Goal: Obtain resource: Download file/media

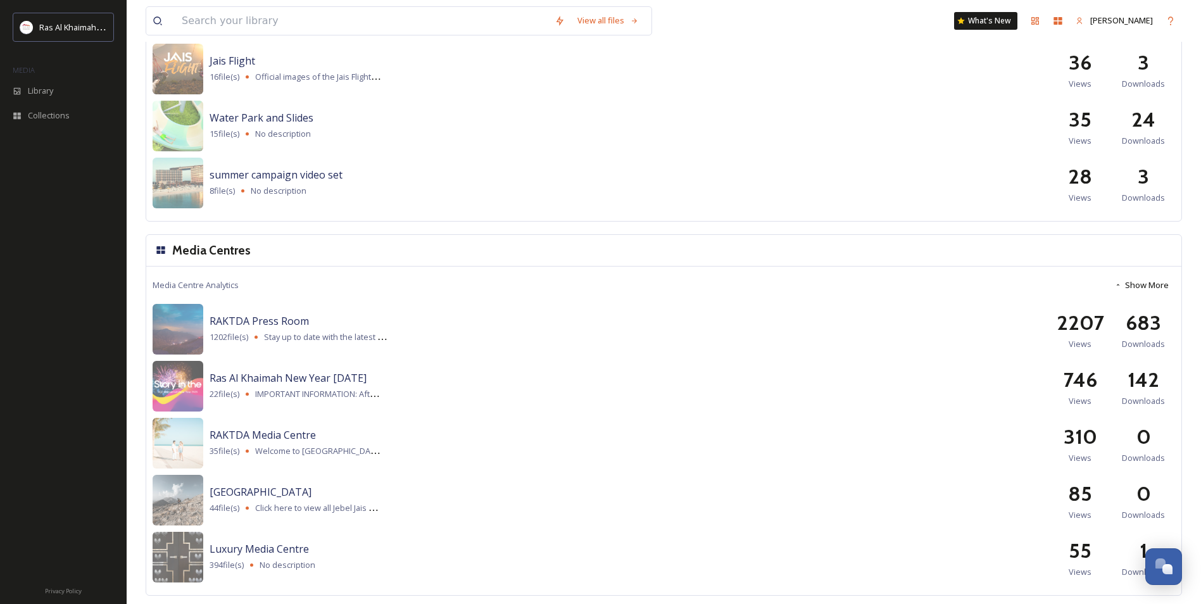
scroll to position [1474, 0]
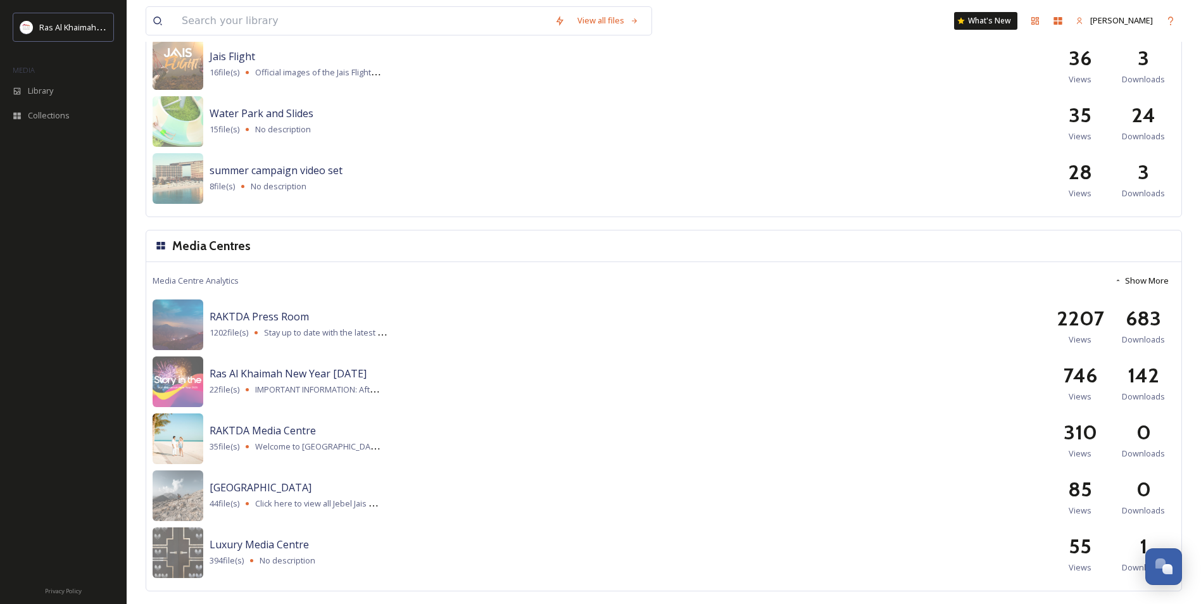
click at [187, 435] on img at bounding box center [178, 438] width 51 height 51
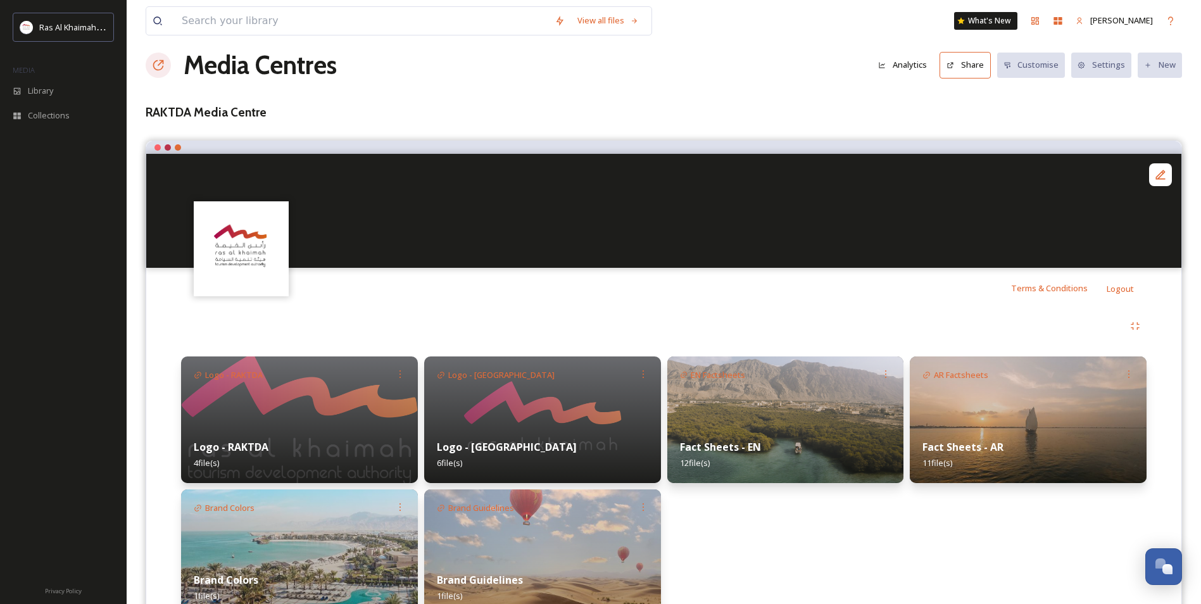
scroll to position [78, 0]
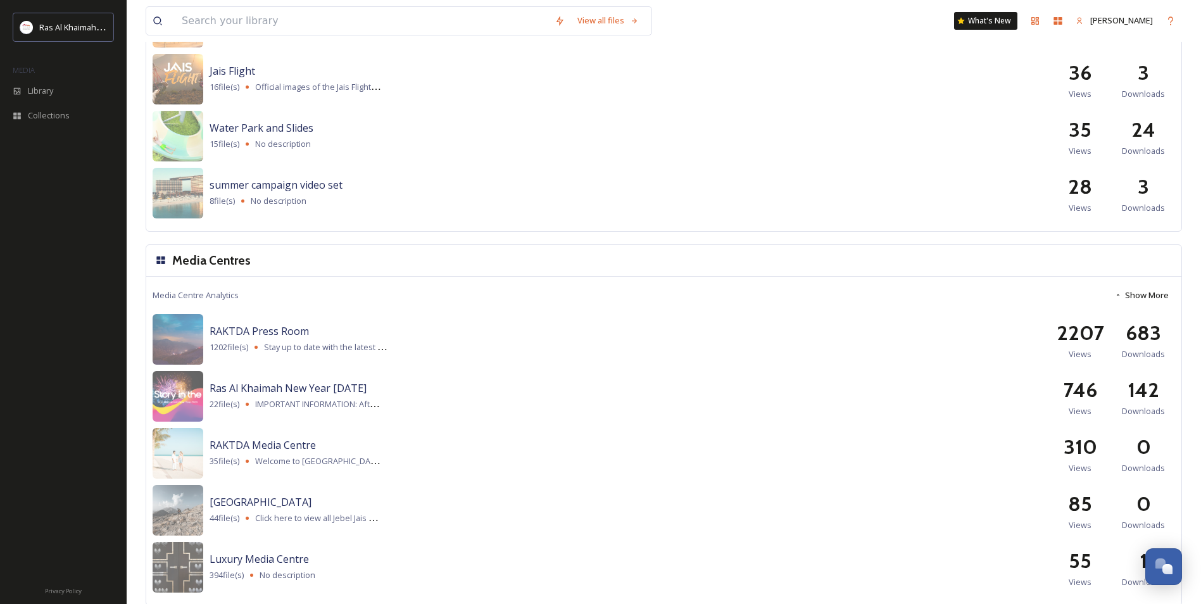
scroll to position [1474, 0]
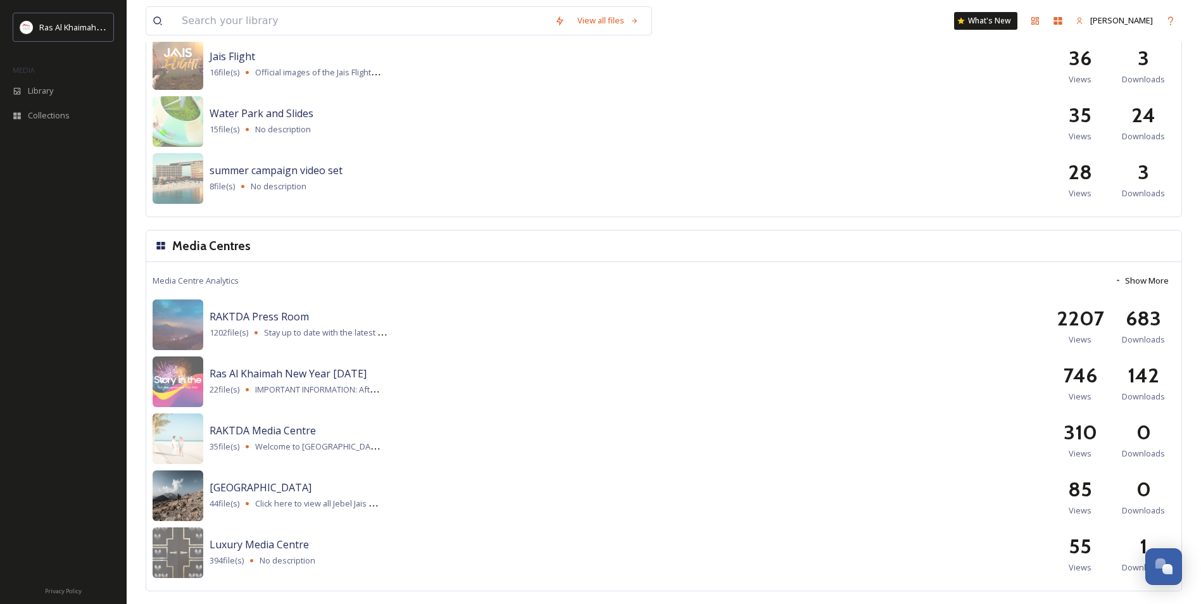
click at [197, 491] on img at bounding box center [178, 495] width 51 height 51
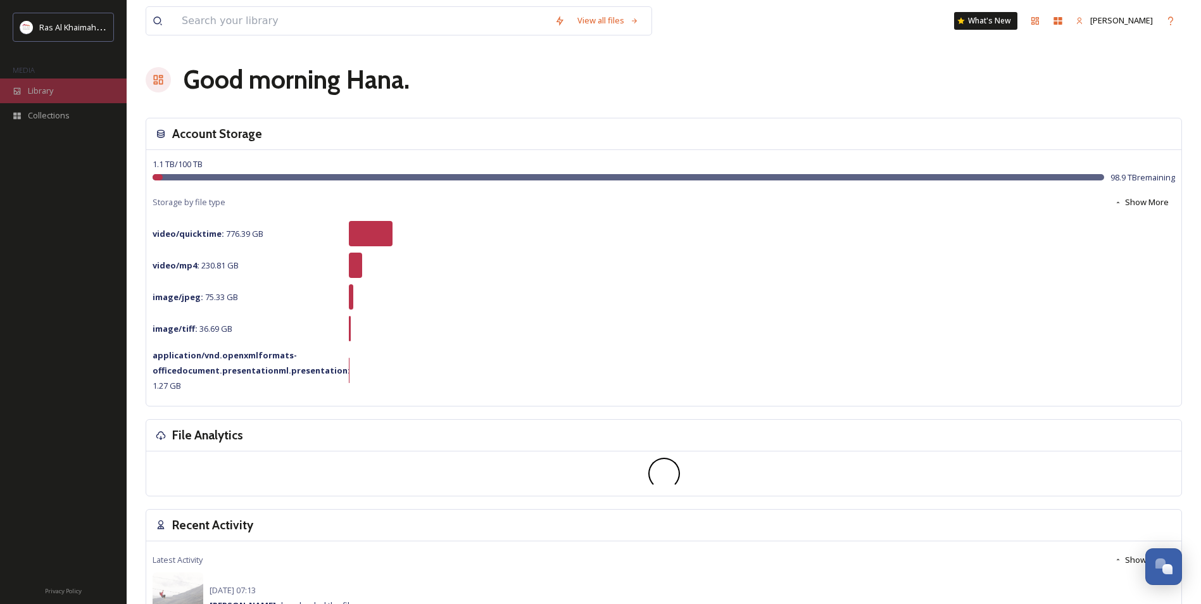
click at [47, 92] on span "Library" at bounding box center [40, 91] width 25 height 12
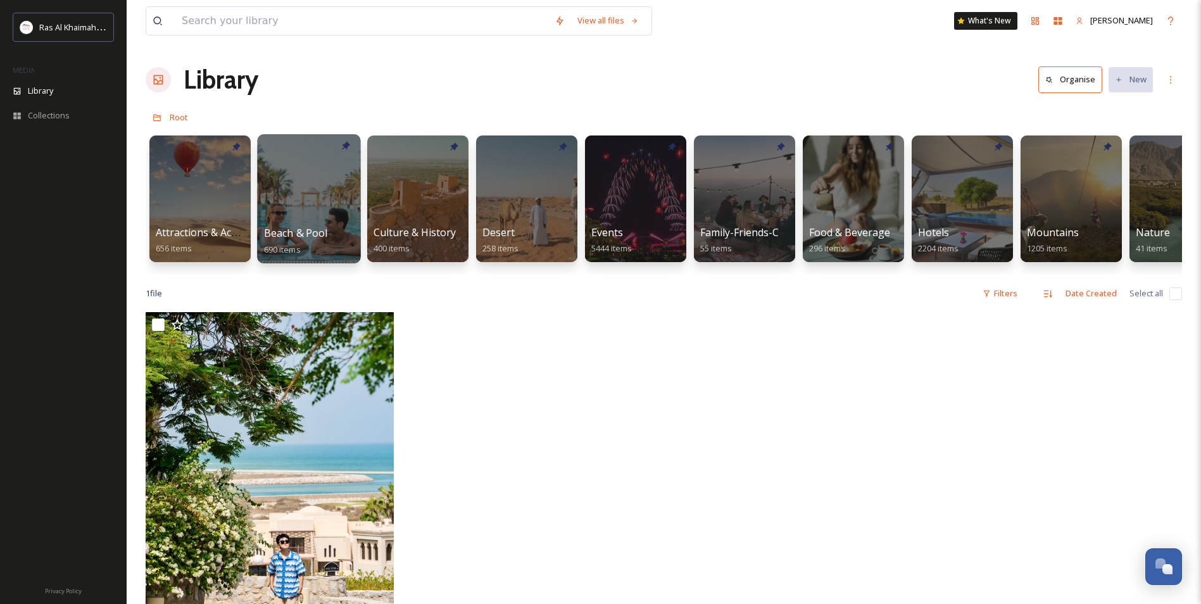
click at [334, 181] on div at bounding box center [308, 198] width 103 height 129
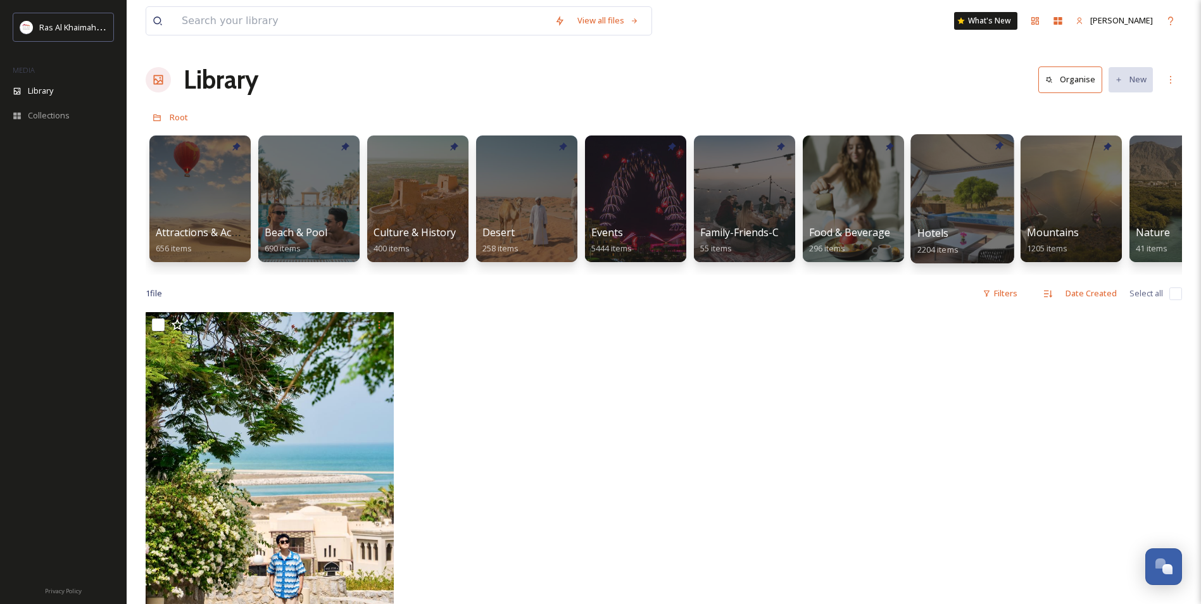
click at [950, 206] on div at bounding box center [961, 198] width 103 height 129
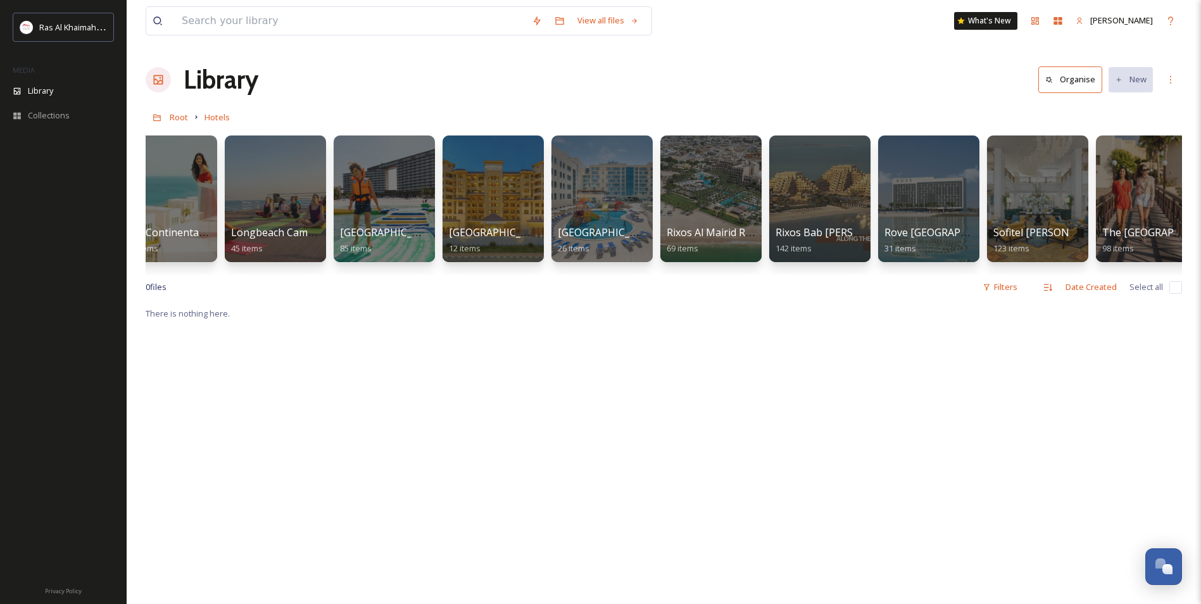
scroll to position [0, 934]
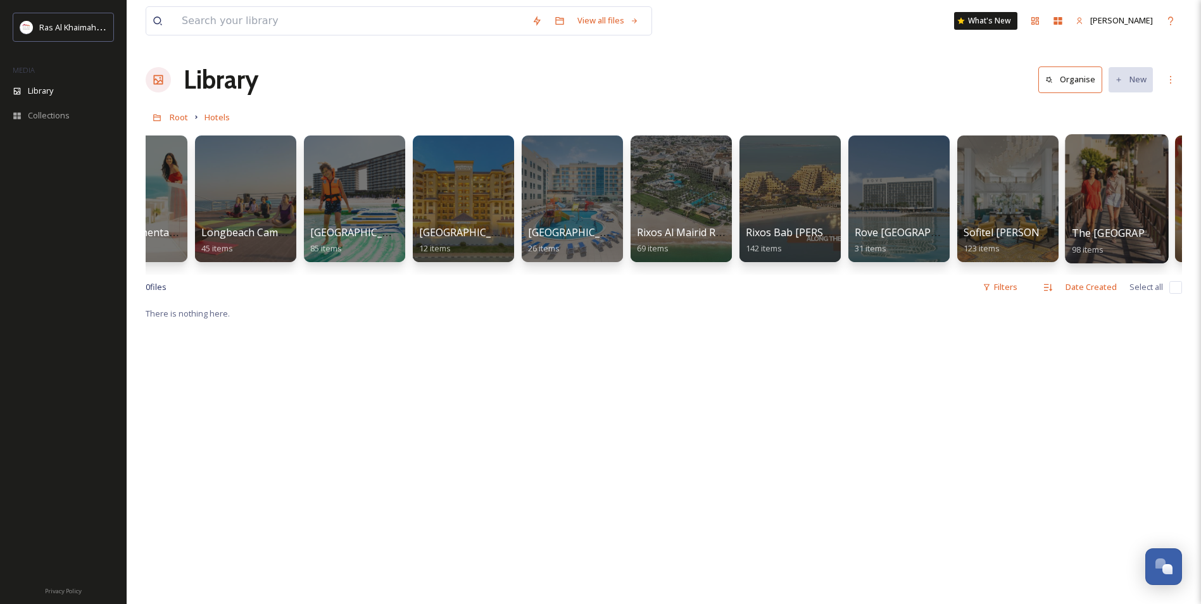
click at [1124, 220] on div at bounding box center [1116, 198] width 103 height 129
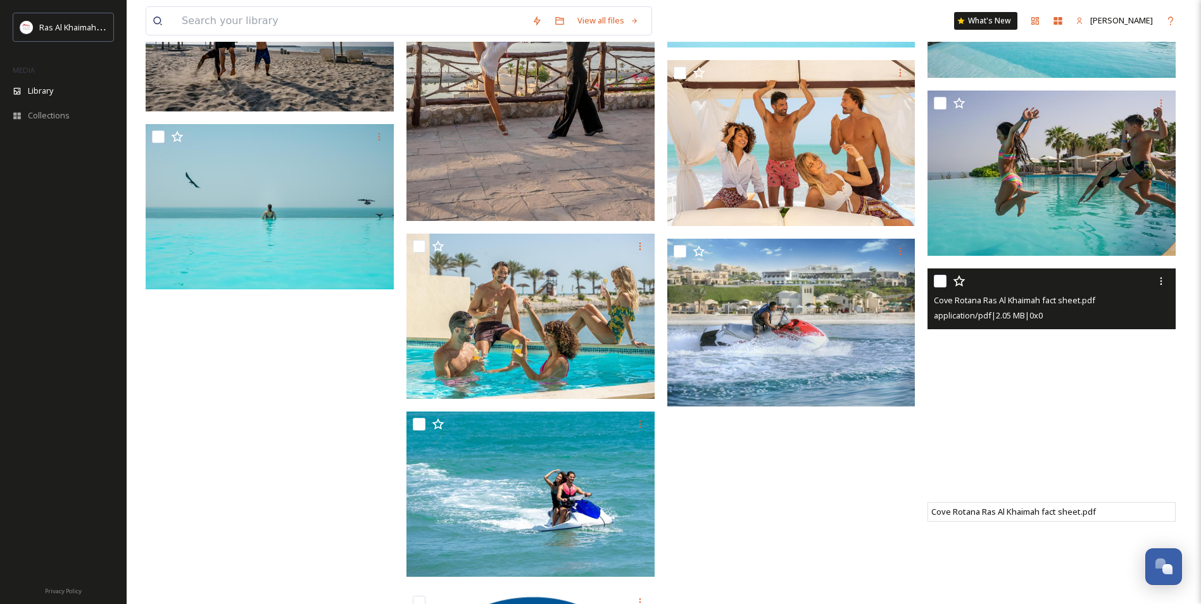
scroll to position [4091, 0]
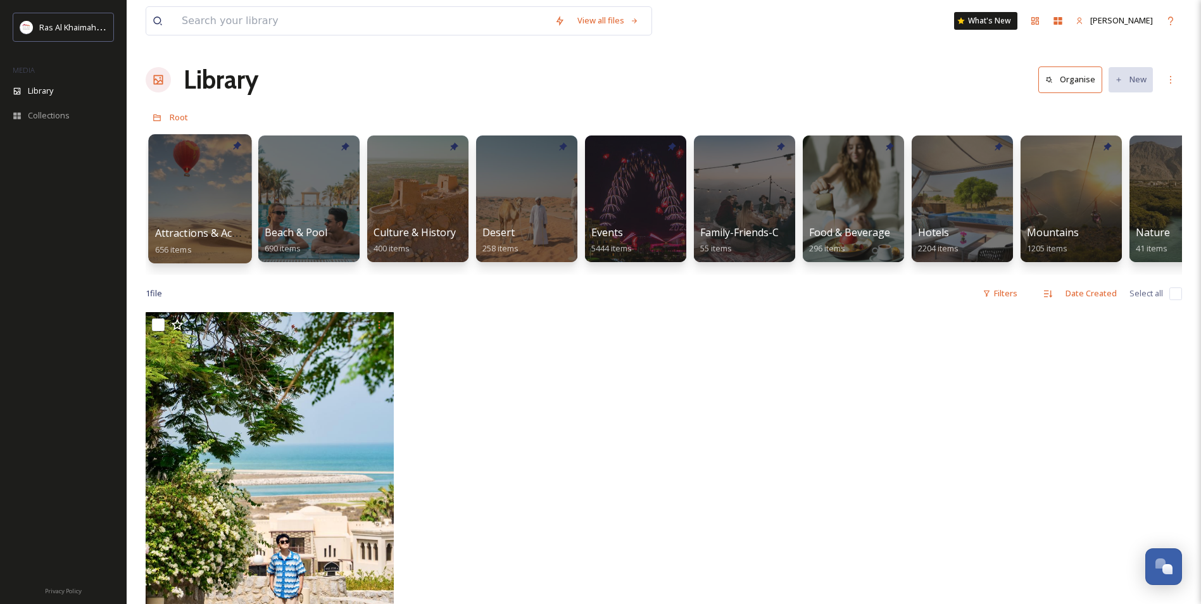
click at [177, 198] on div at bounding box center [199, 198] width 103 height 129
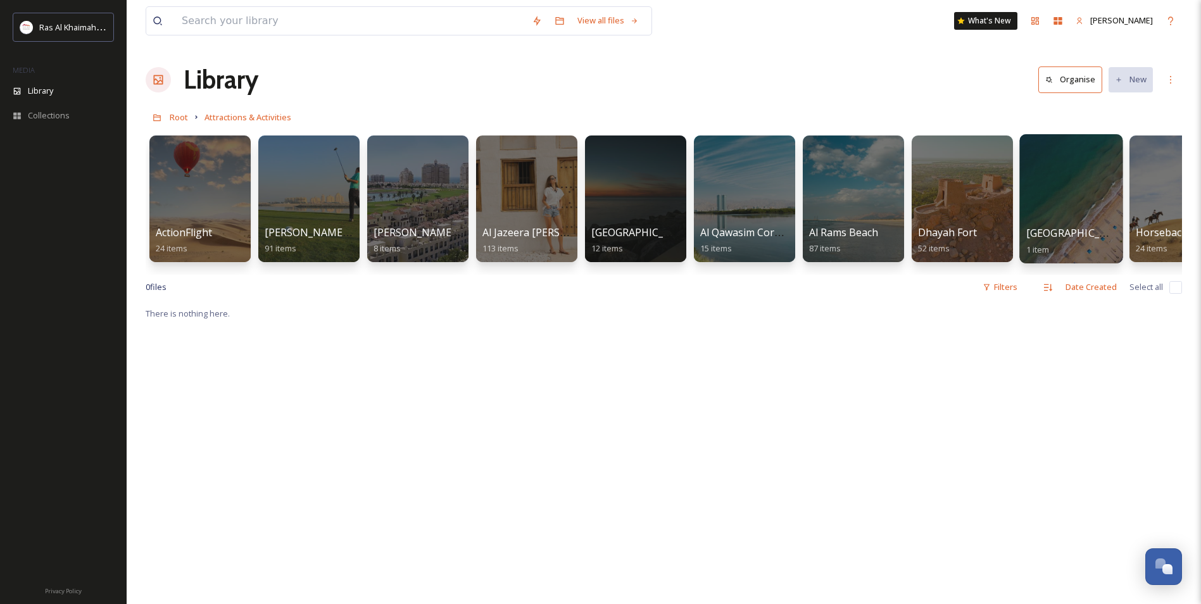
click at [1060, 199] on div at bounding box center [1070, 198] width 103 height 129
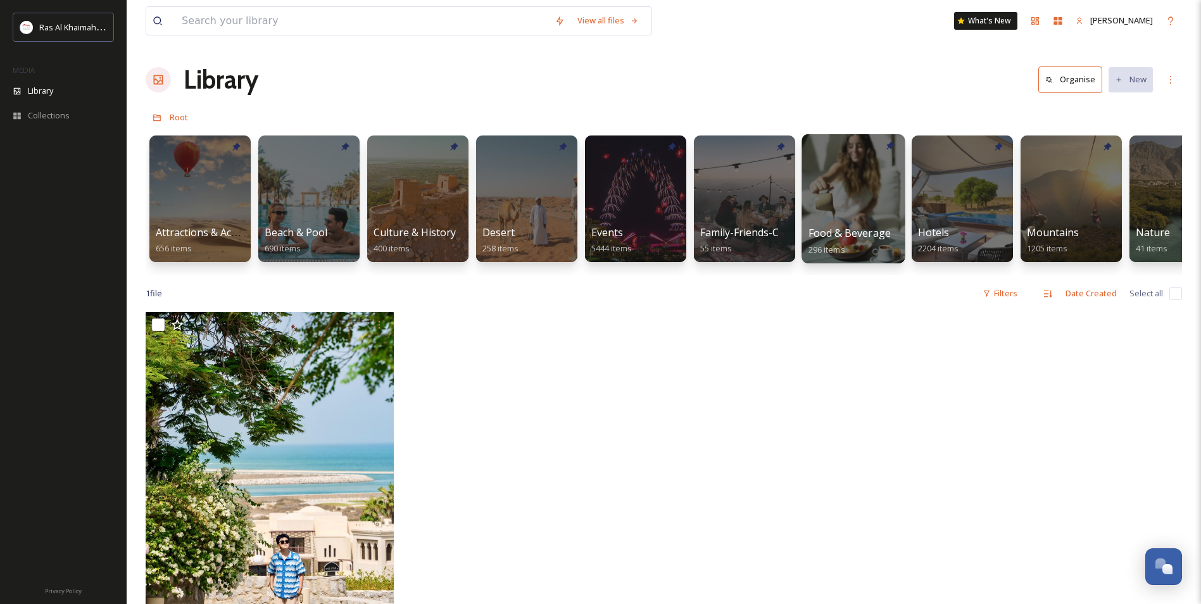
click at [860, 199] on div at bounding box center [852, 198] width 103 height 129
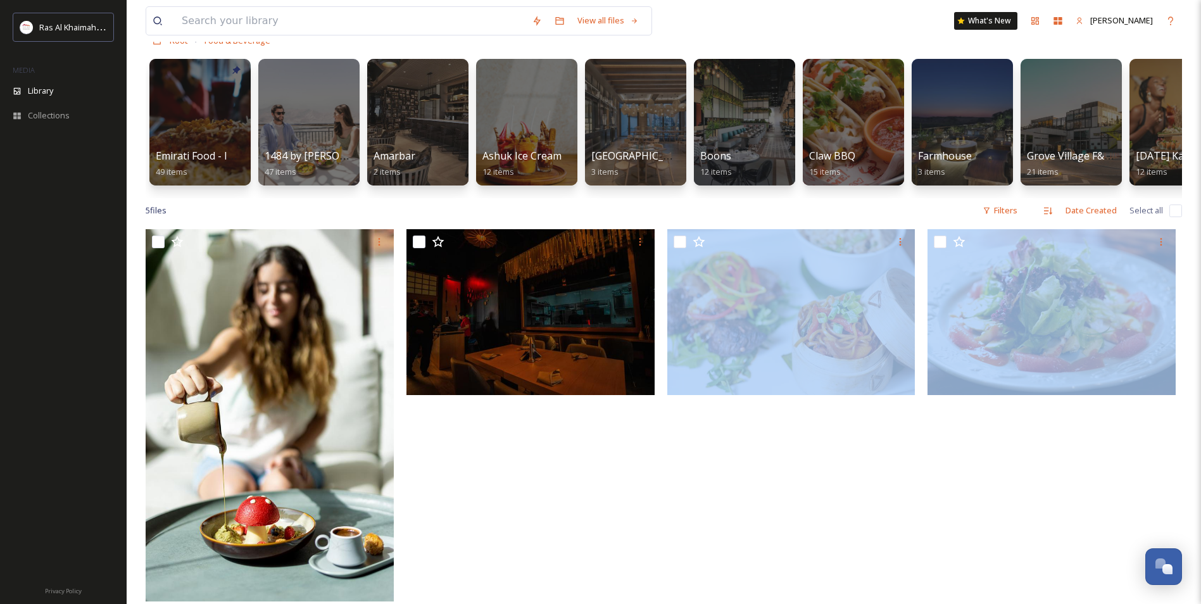
drag, startPoint x: 858, startPoint y: 603, endPoint x: 969, endPoint y: 597, distance: 111.0
click at [969, 597] on div at bounding box center [664, 507] width 1036 height 556
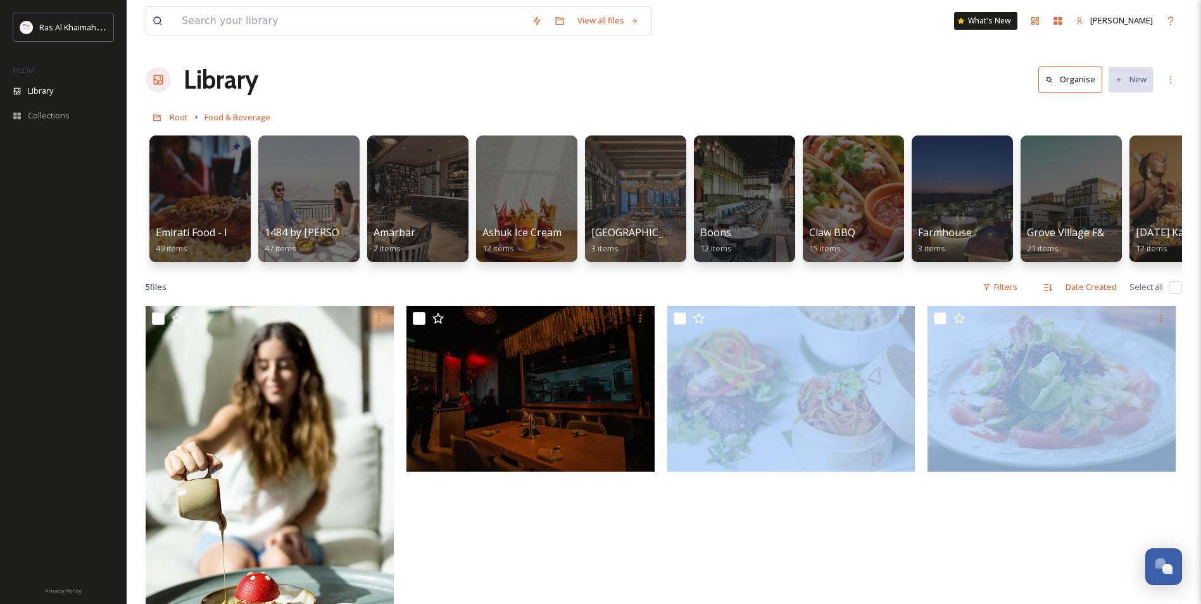
click at [903, 568] on div at bounding box center [794, 584] width 254 height 556
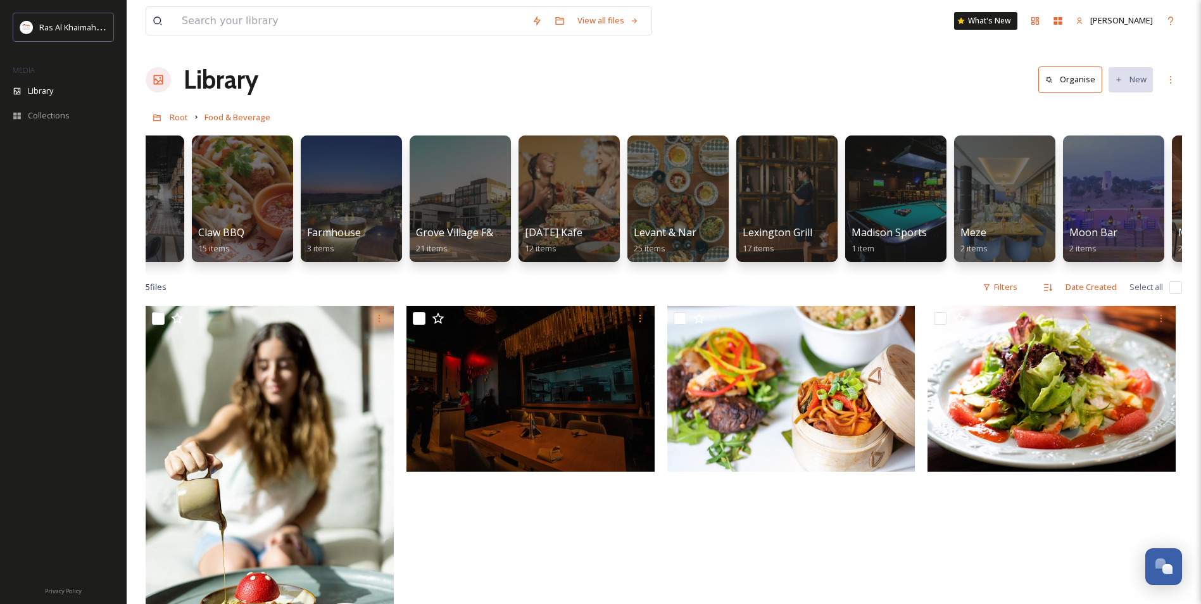
scroll to position [0, 679]
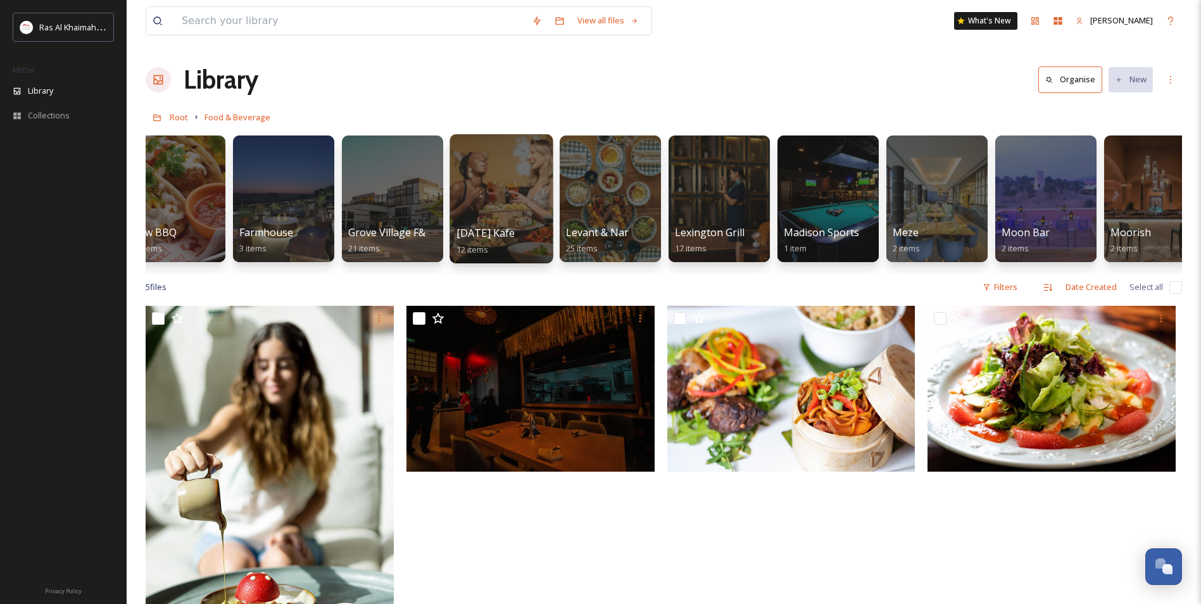
click at [479, 185] on div at bounding box center [500, 198] width 103 height 129
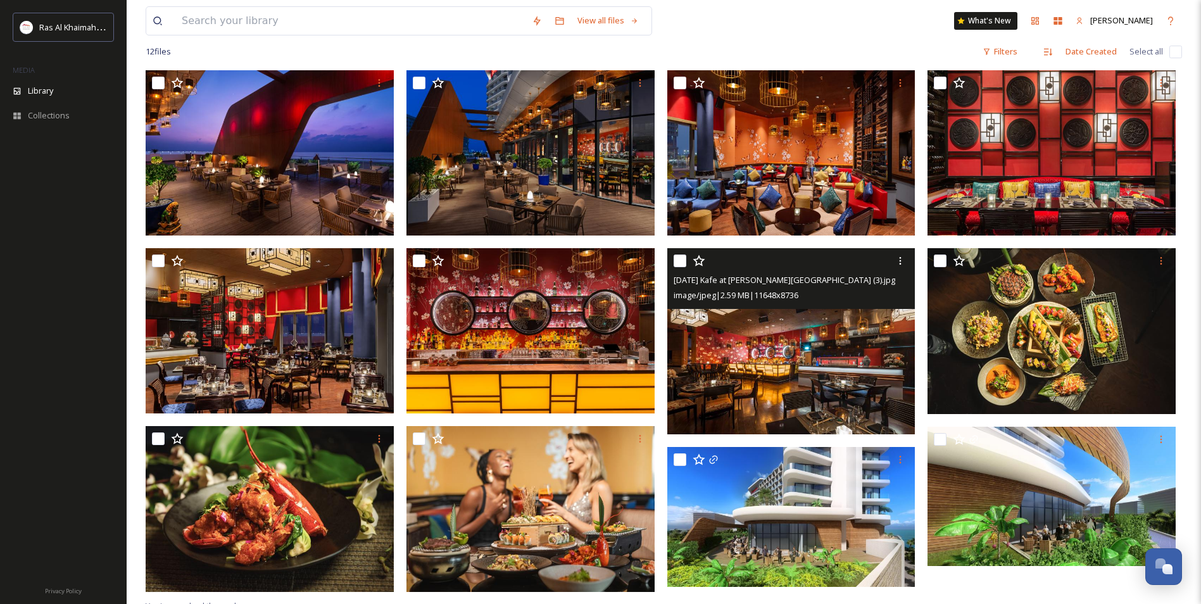
scroll to position [173, 0]
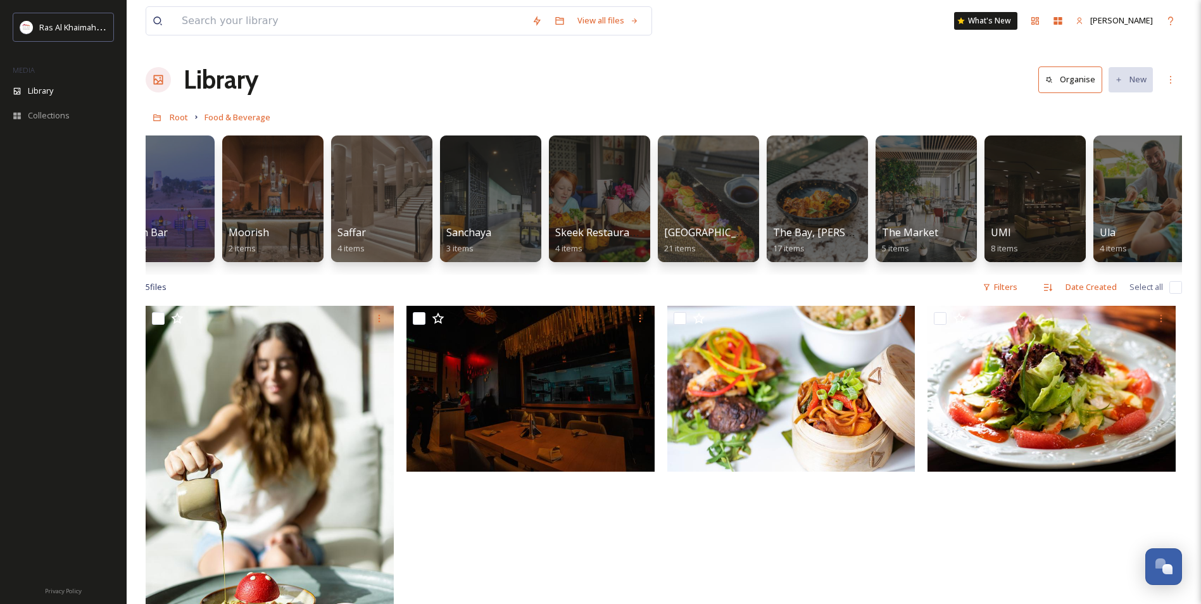
scroll to position [0, 1577]
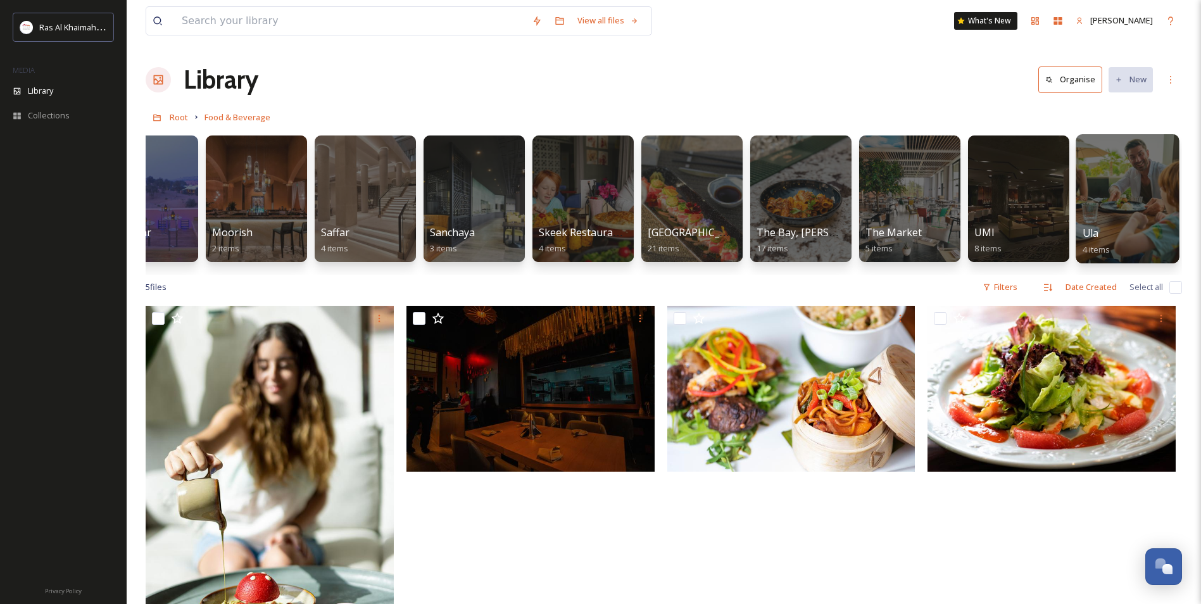
click at [1110, 192] on div at bounding box center [1127, 198] width 103 height 129
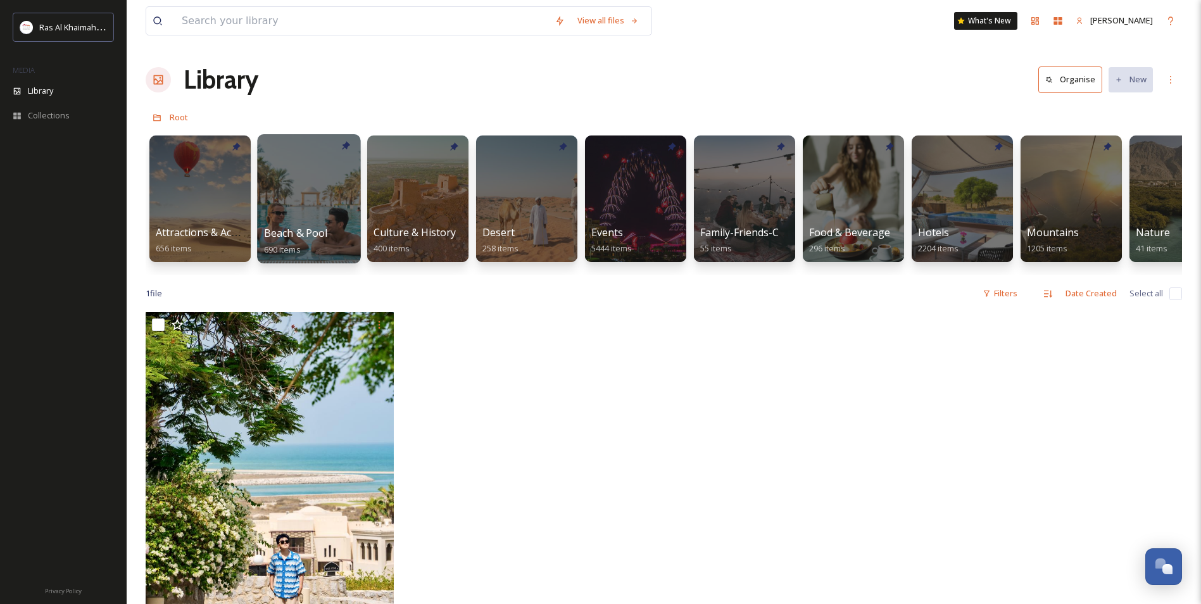
click at [303, 206] on div at bounding box center [308, 198] width 103 height 129
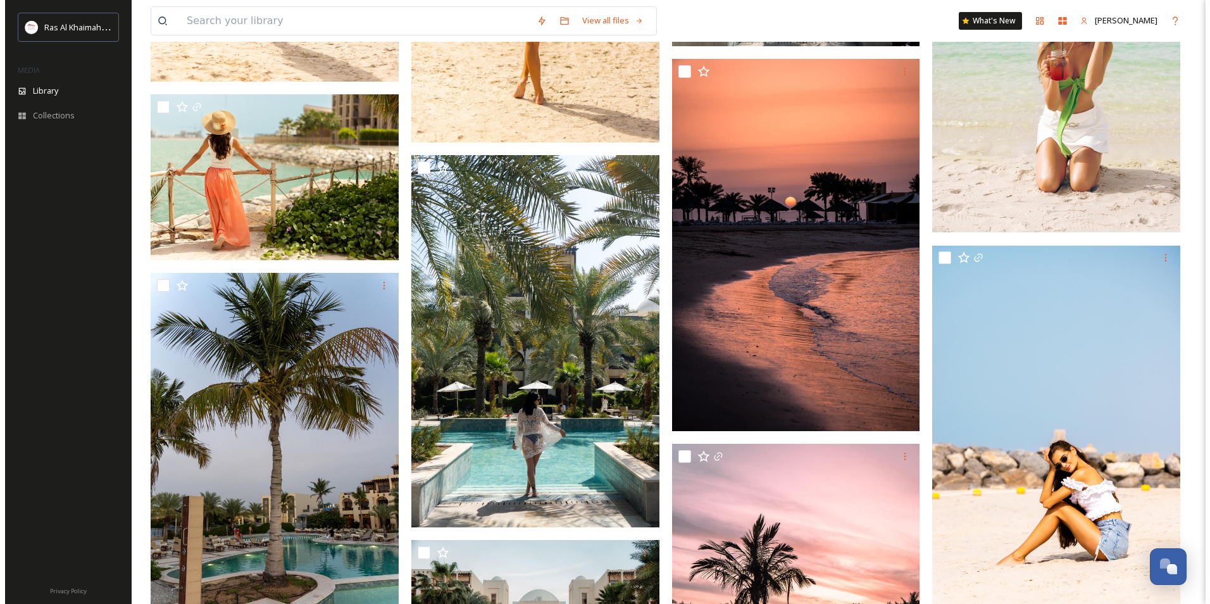
scroll to position [10572, 0]
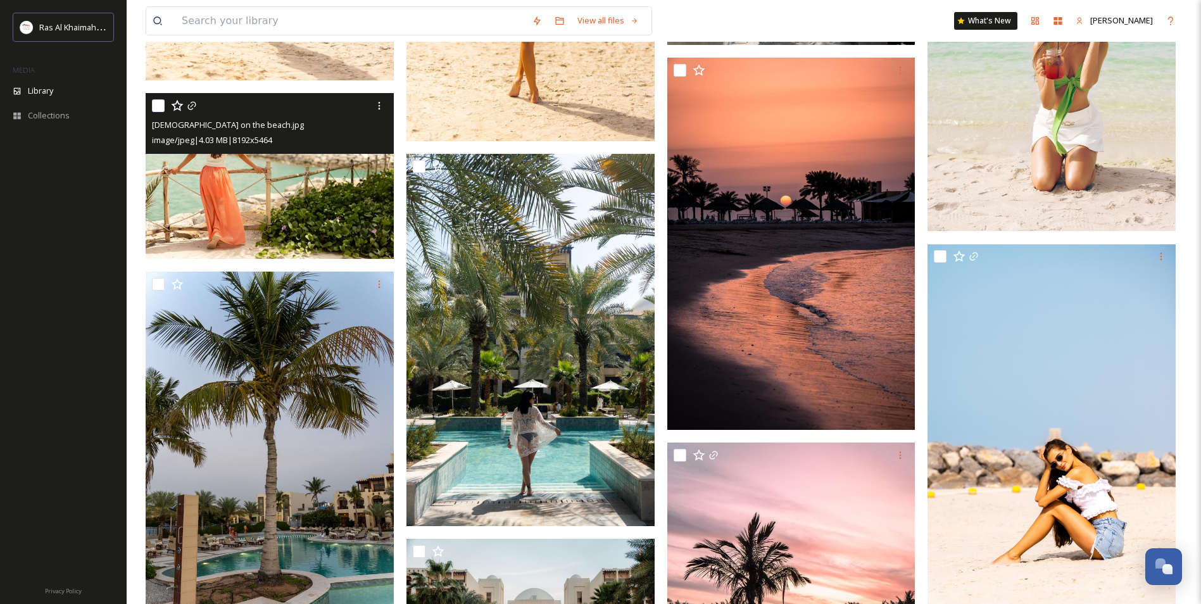
click at [272, 134] on div "image/jpeg | 4.03 MB | 8192 x 5464" at bounding box center [271, 139] width 239 height 15
click at [280, 175] on img at bounding box center [270, 176] width 248 height 166
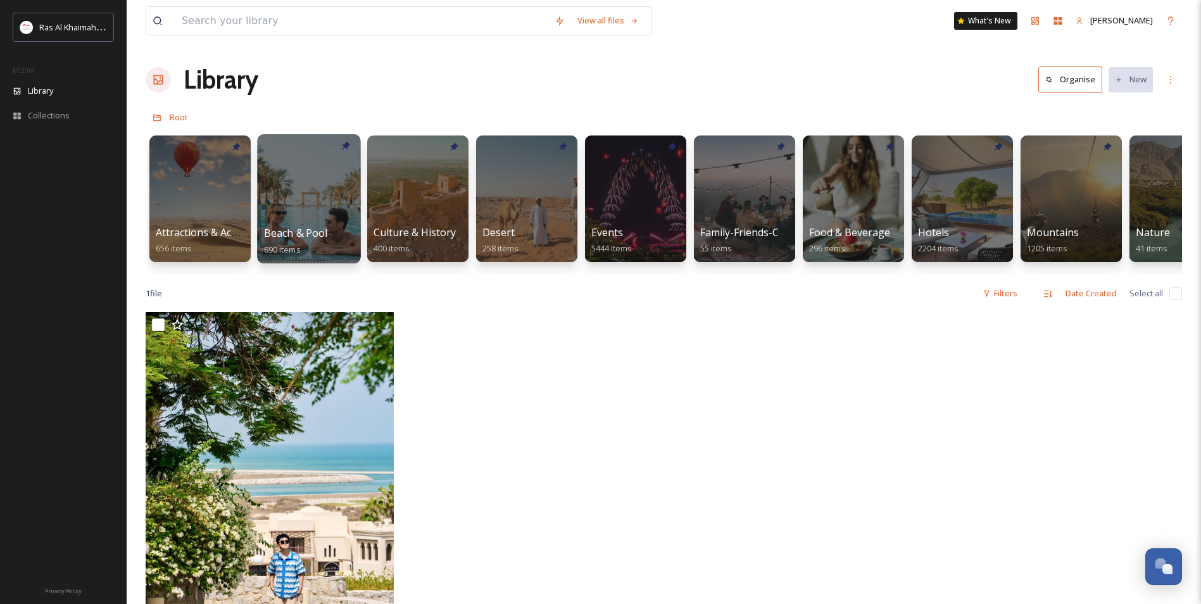
click at [288, 200] on div at bounding box center [308, 198] width 103 height 129
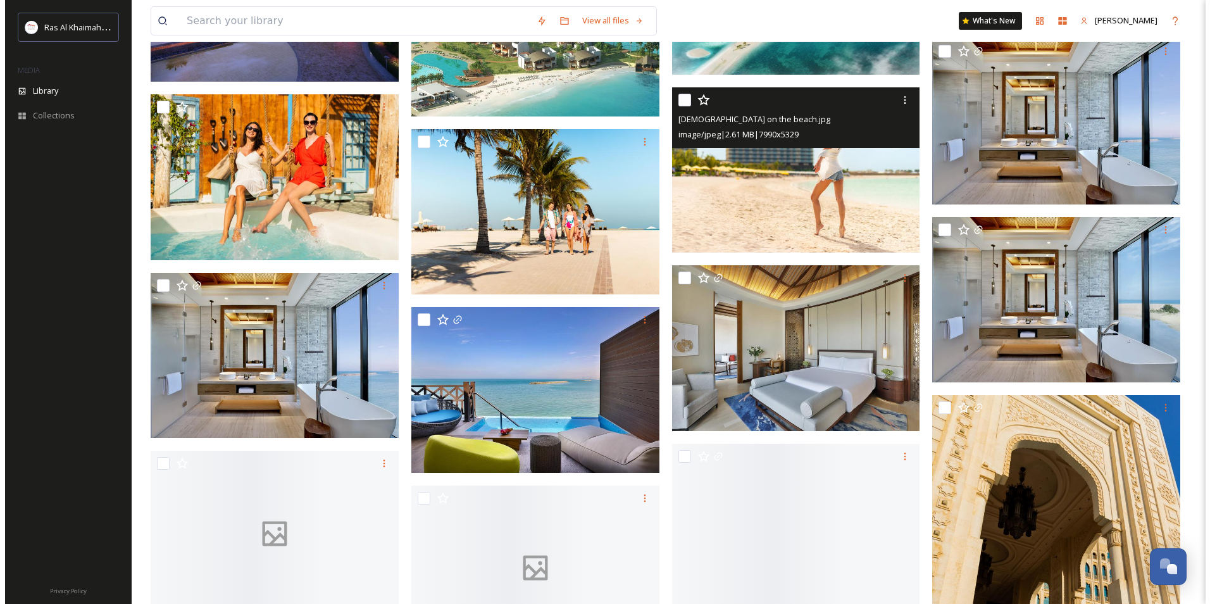
scroll to position [3735, 0]
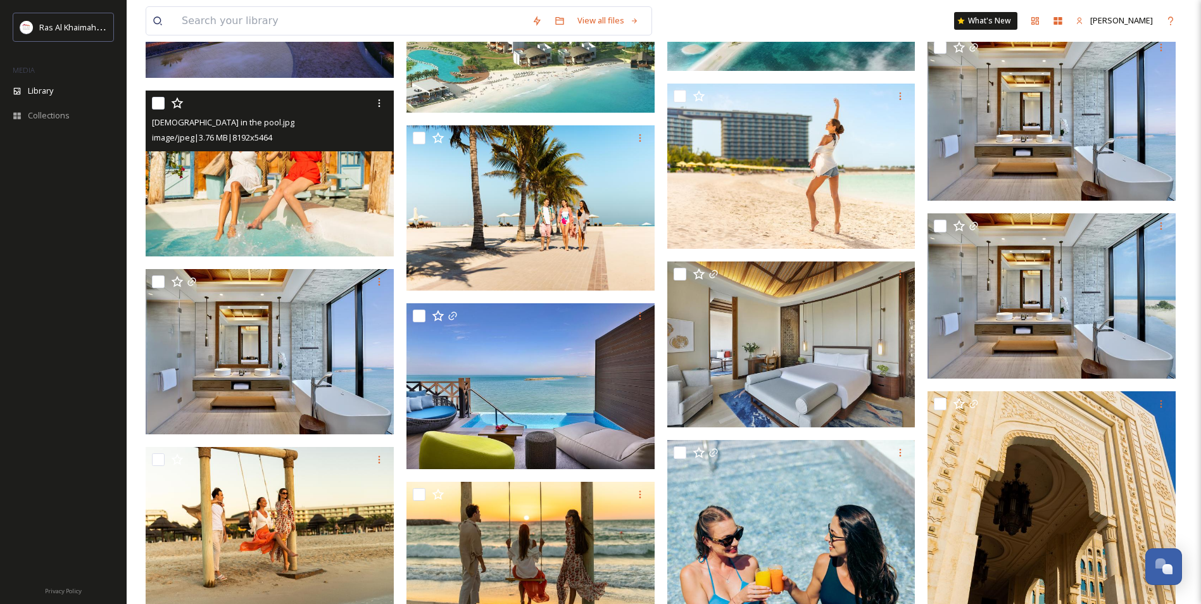
click at [306, 199] on img at bounding box center [270, 174] width 248 height 166
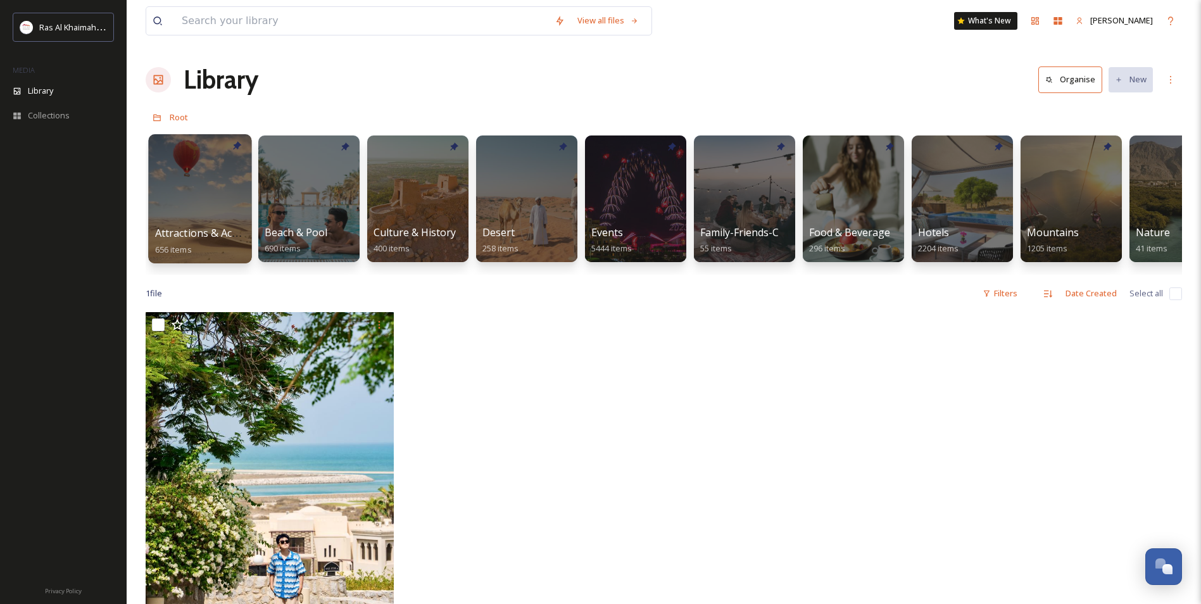
click at [247, 199] on div at bounding box center [199, 198] width 103 height 129
click at [313, 213] on div at bounding box center [308, 198] width 103 height 129
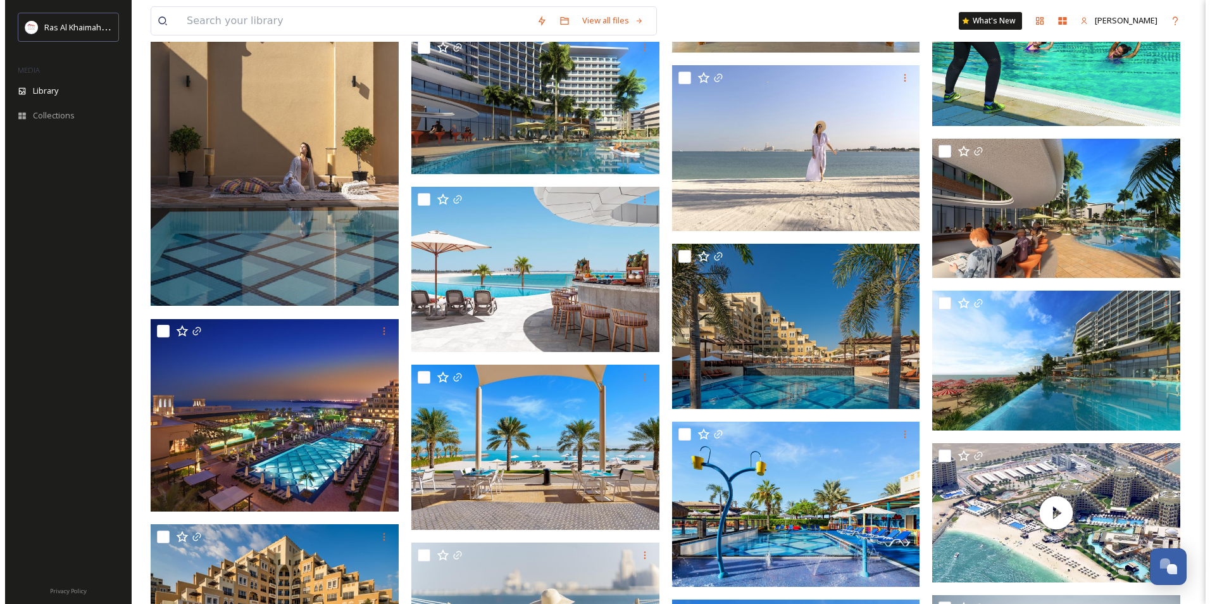
scroll to position [21207, 0]
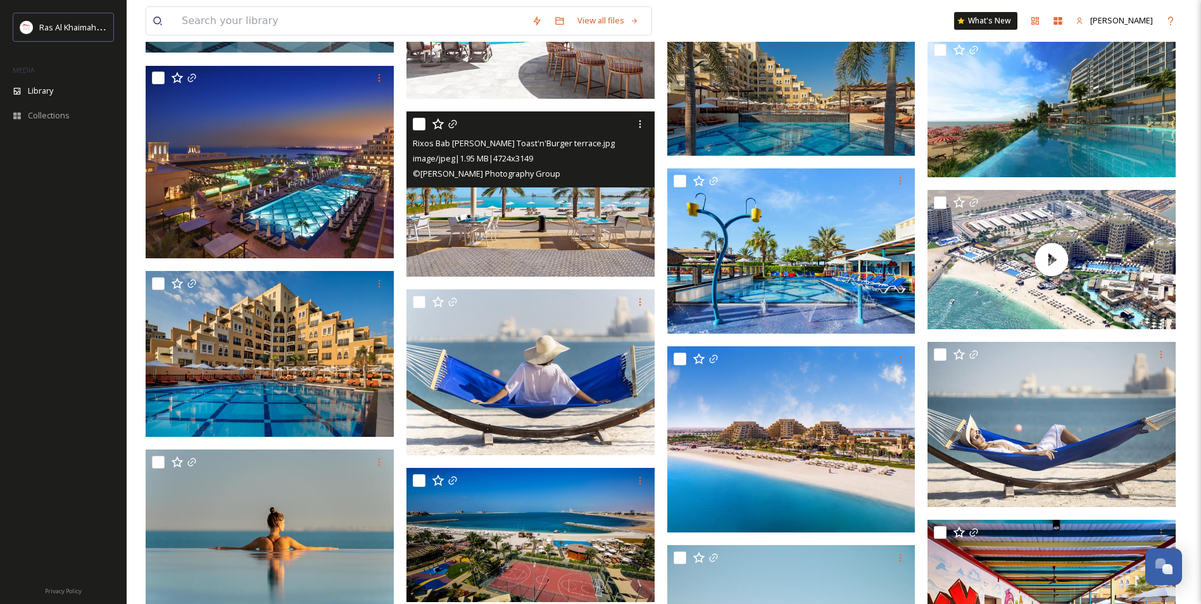
click at [572, 223] on img at bounding box center [530, 194] width 248 height 166
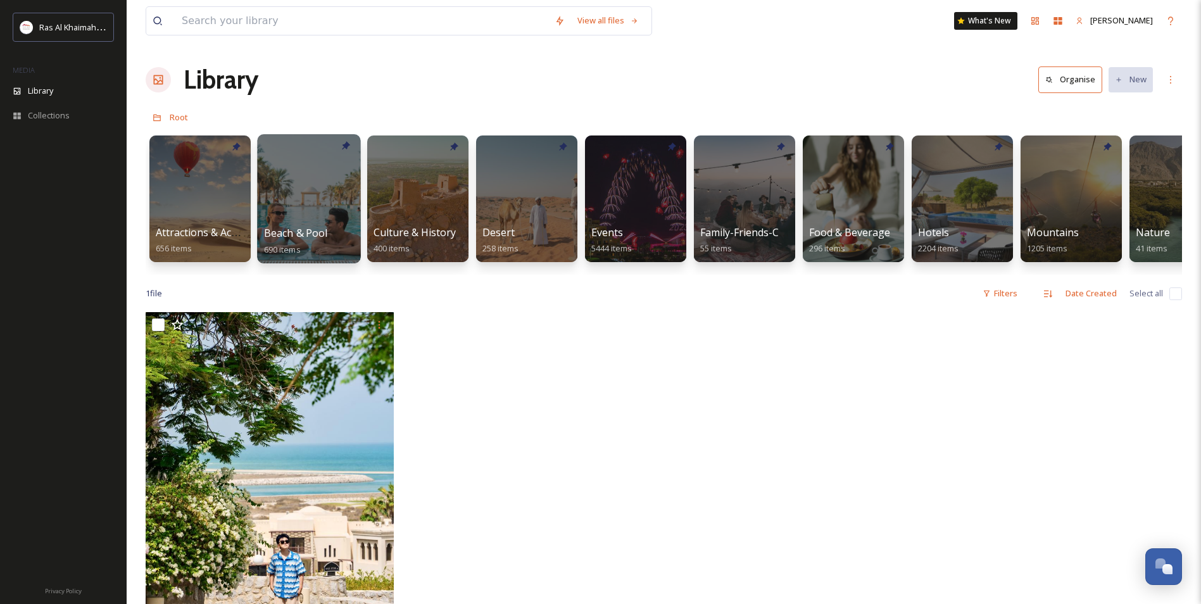
click at [303, 183] on div at bounding box center [308, 198] width 103 height 129
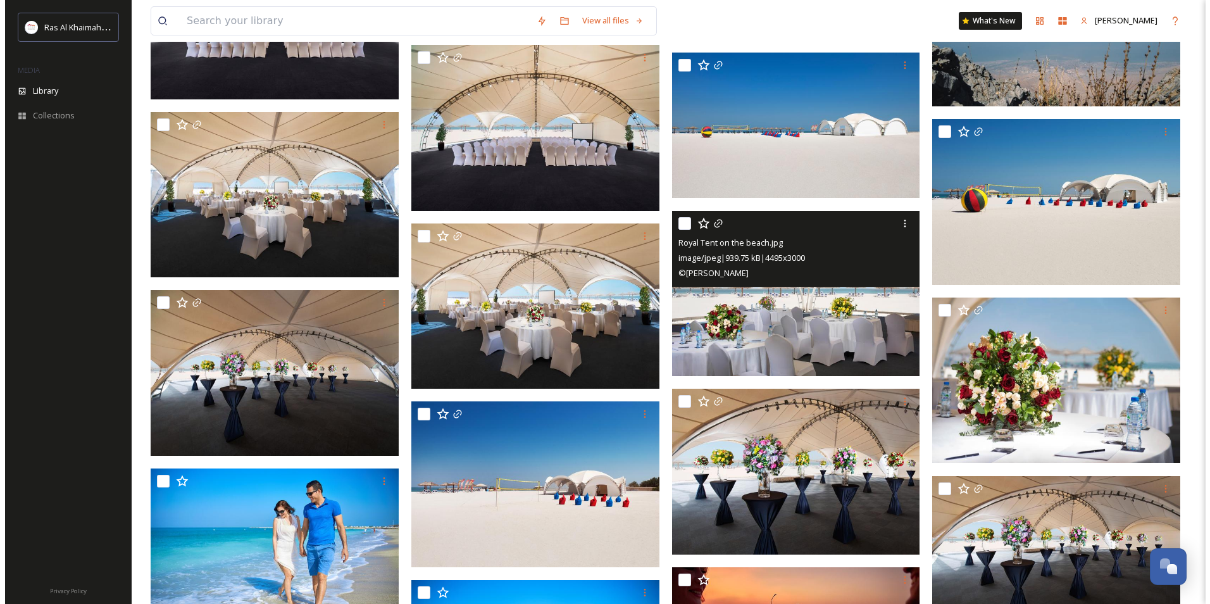
scroll to position [24773, 0]
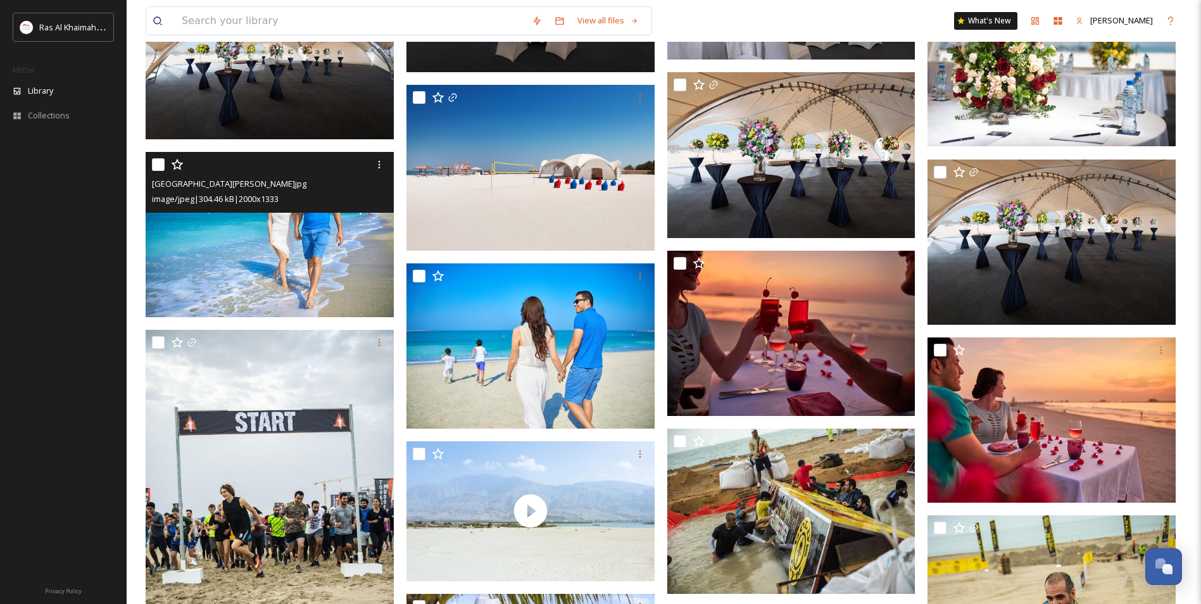
click at [323, 248] on img at bounding box center [270, 234] width 248 height 166
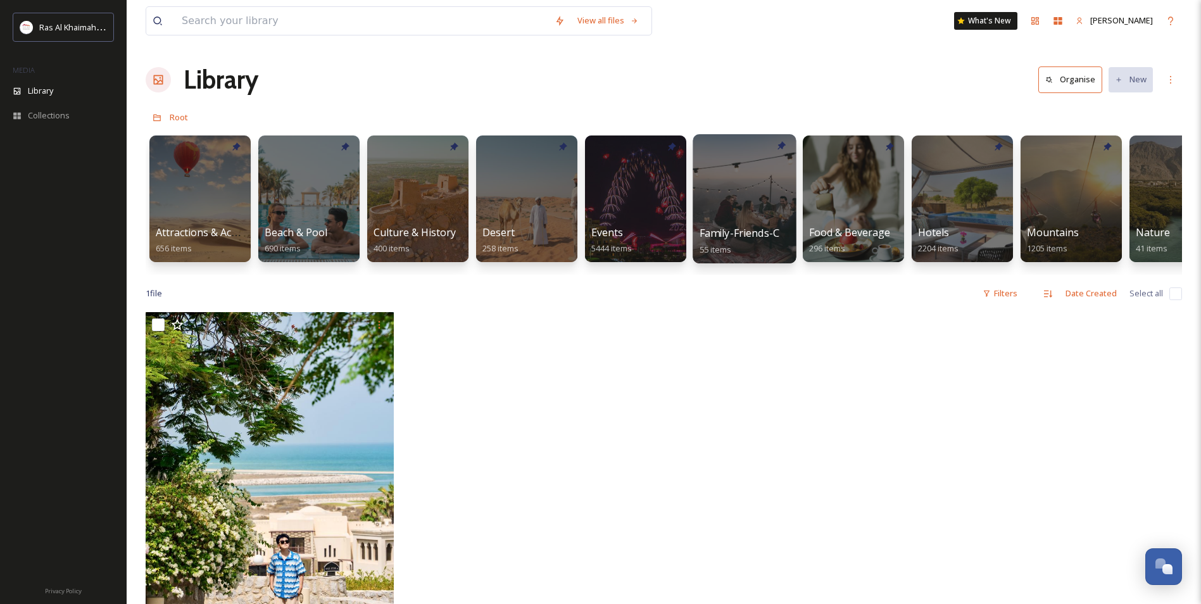
click at [754, 206] on div at bounding box center [744, 198] width 103 height 129
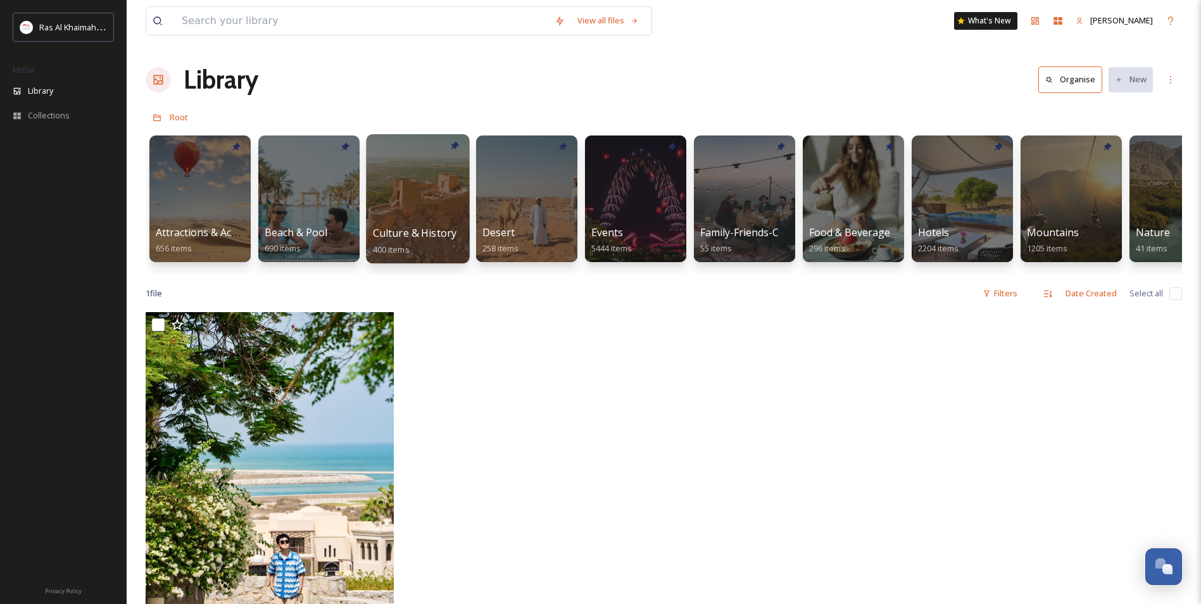
click at [432, 197] on div at bounding box center [417, 198] width 103 height 129
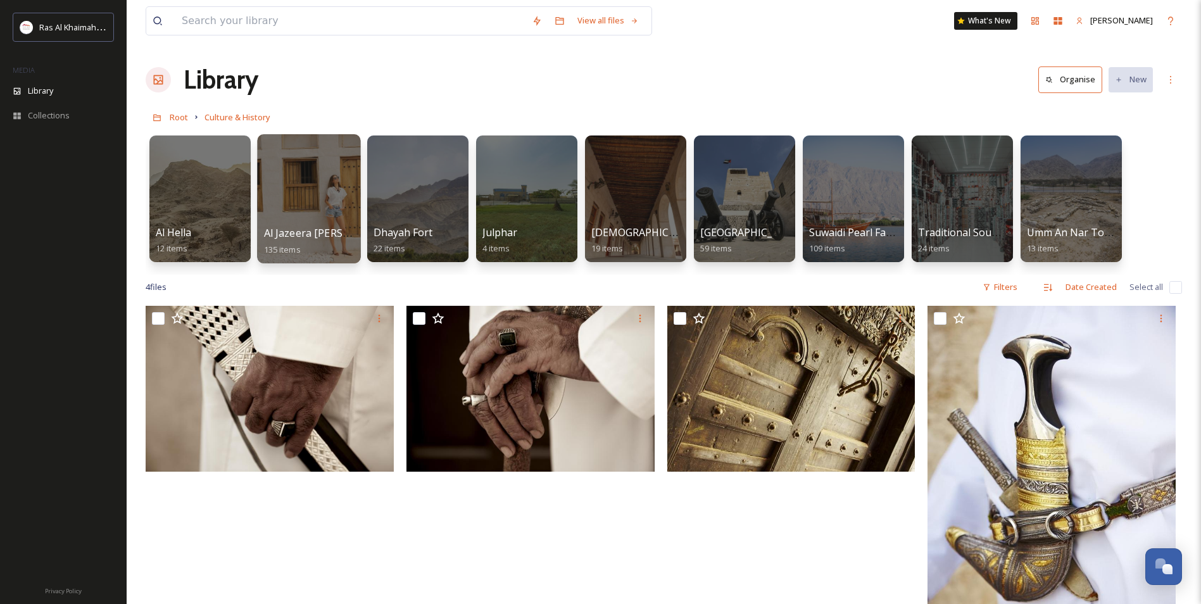
click at [334, 198] on div at bounding box center [308, 198] width 103 height 129
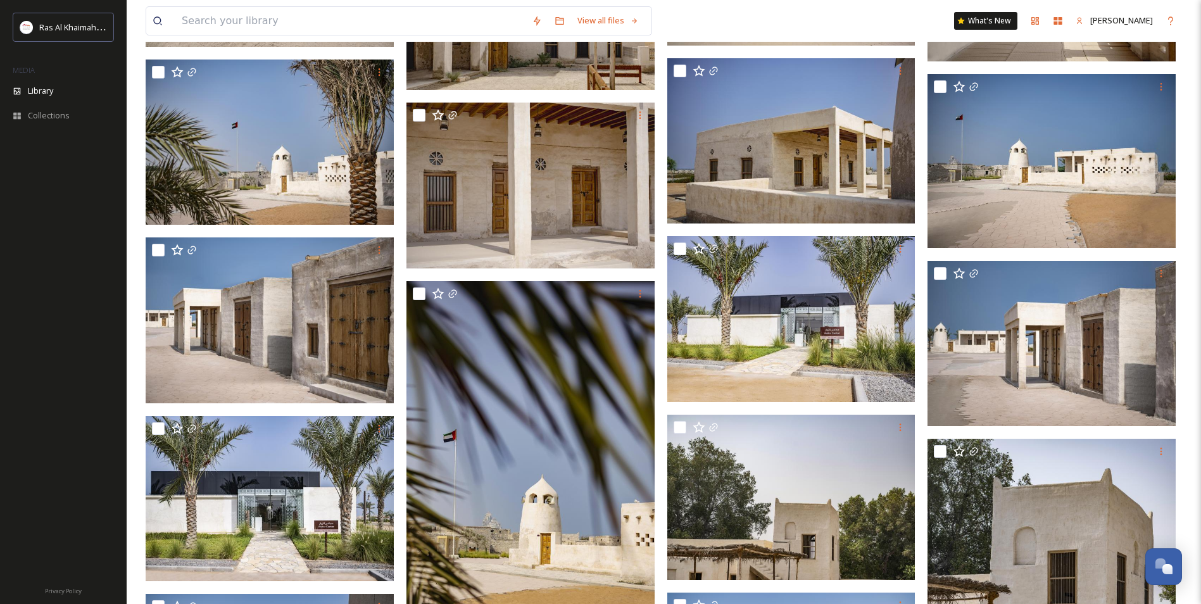
scroll to position [1013, 0]
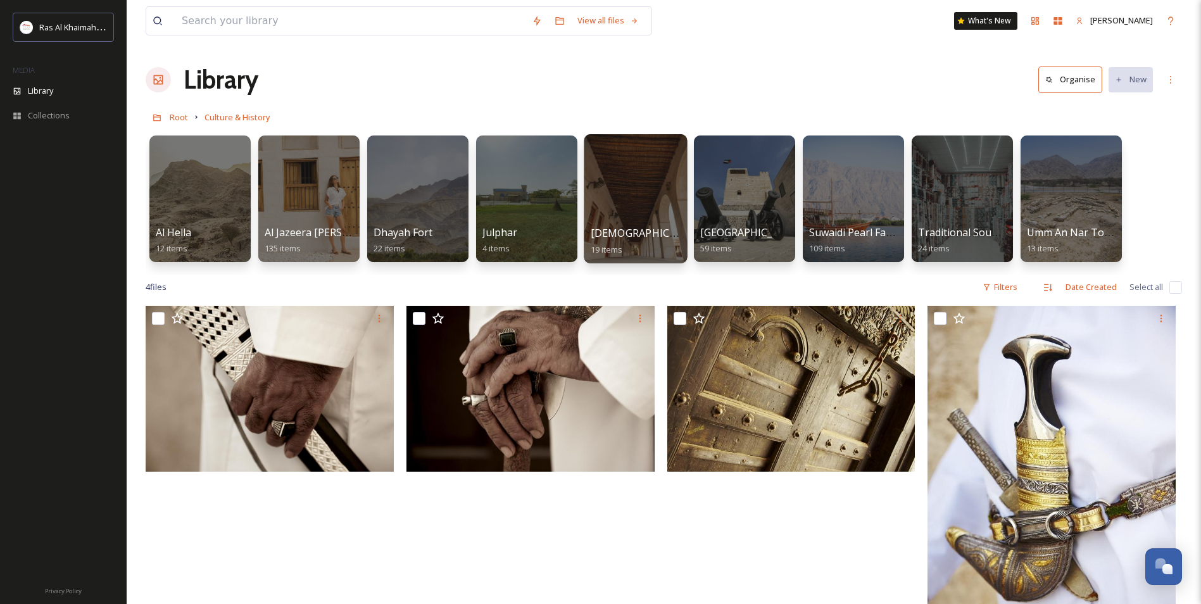
click at [650, 173] on div at bounding box center [635, 198] width 103 height 129
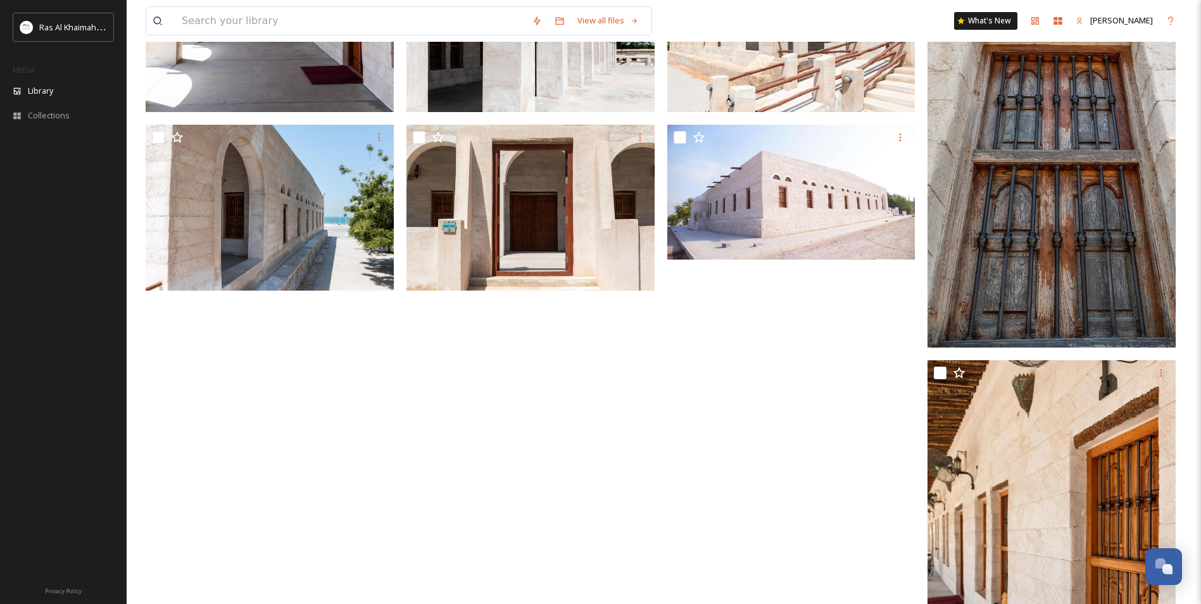
scroll to position [801, 0]
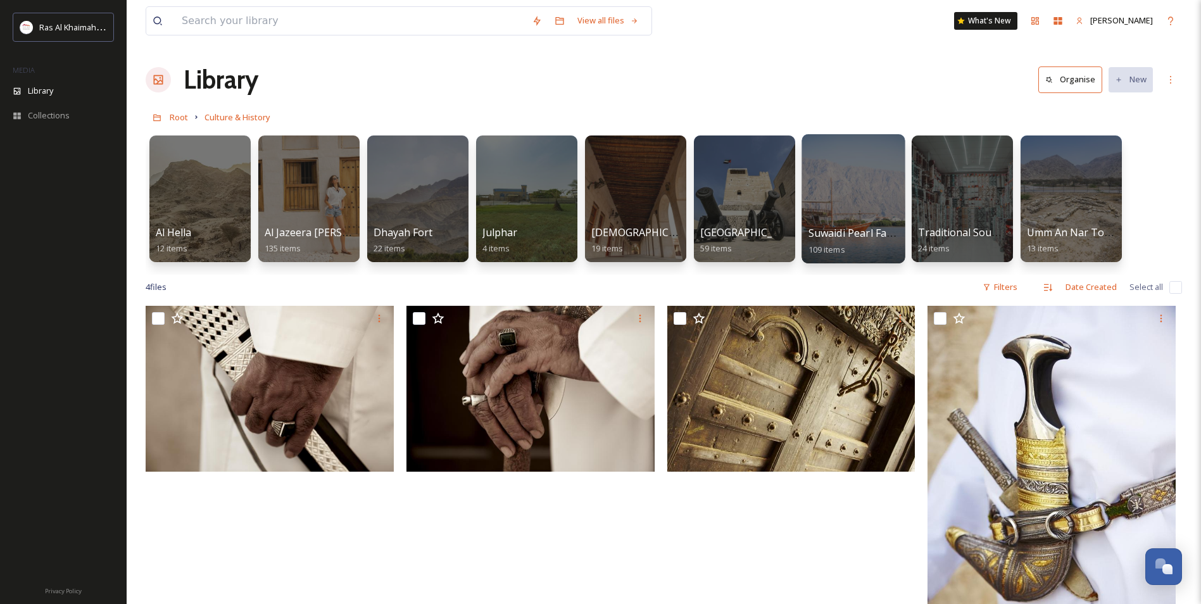
click at [869, 200] on div at bounding box center [852, 198] width 103 height 129
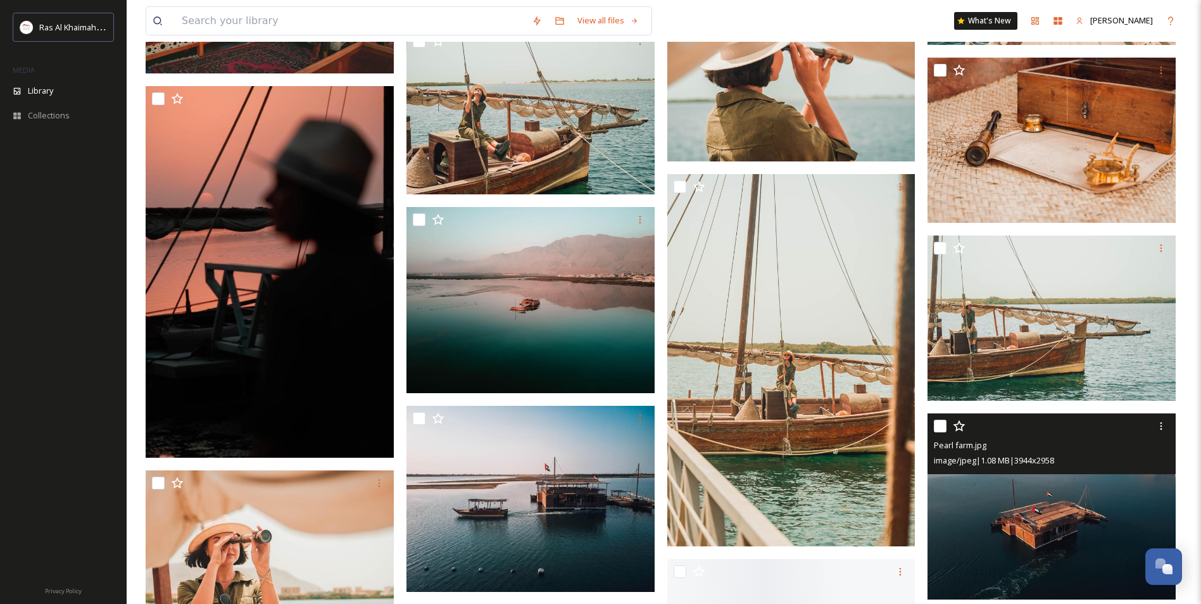
scroll to position [2659, 0]
